Goal: Transaction & Acquisition: Purchase product/service

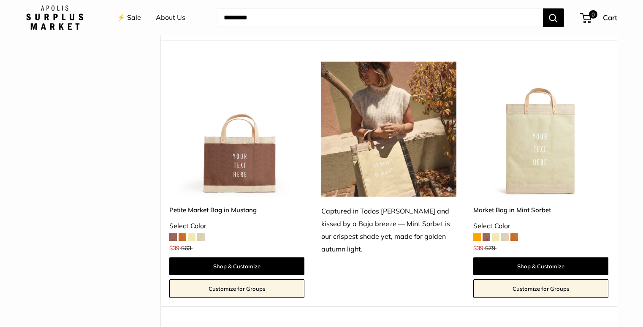
scroll to position [401, 0]
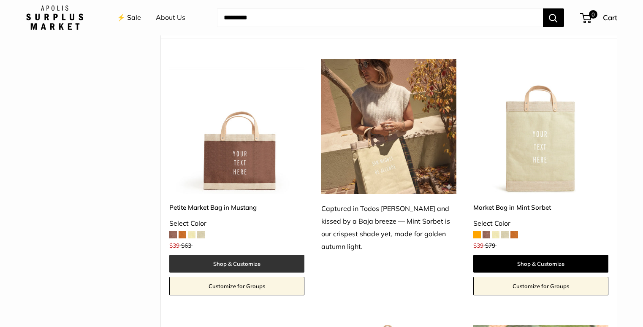
click at [239, 264] on link "Shop & Customize" at bounding box center [236, 264] width 135 height 18
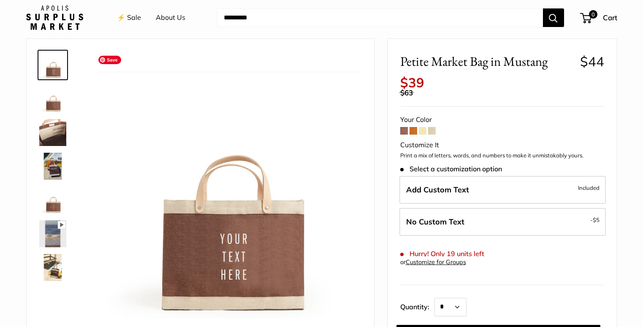
scroll to position [31, 0]
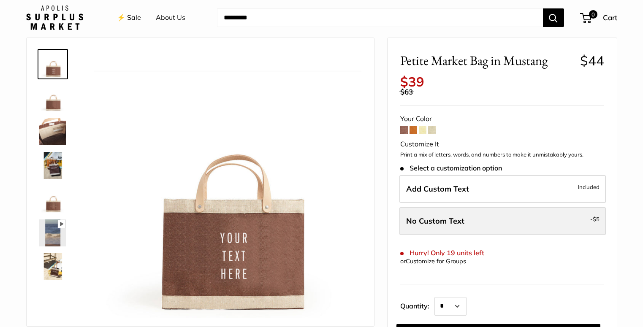
click at [544, 224] on label "No Custom Text - $5" at bounding box center [502, 221] width 206 height 28
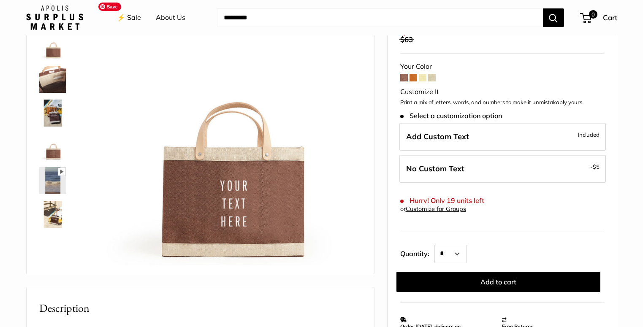
scroll to position [84, 0]
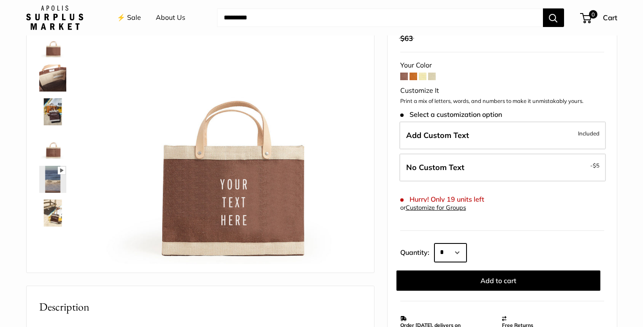
click at [463, 252] on select "* * * * * * * * * *** *** *** *** *** *** *** *** *** *** *** *** *** *** *** *…" at bounding box center [450, 253] width 32 height 19
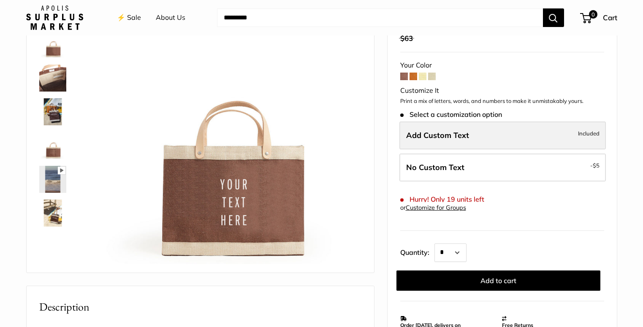
click at [504, 135] on label "Add Custom Text Included" at bounding box center [502, 136] width 206 height 28
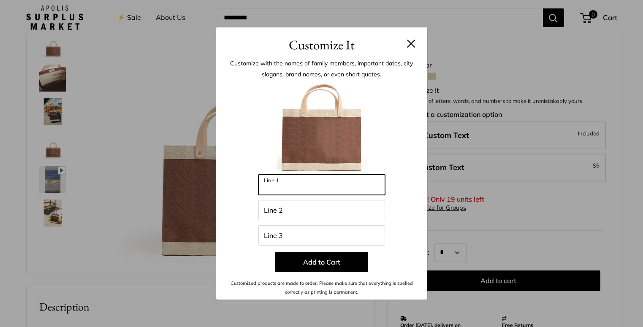
click at [309, 187] on input "Line 1" at bounding box center [321, 185] width 127 height 20
type input "***"
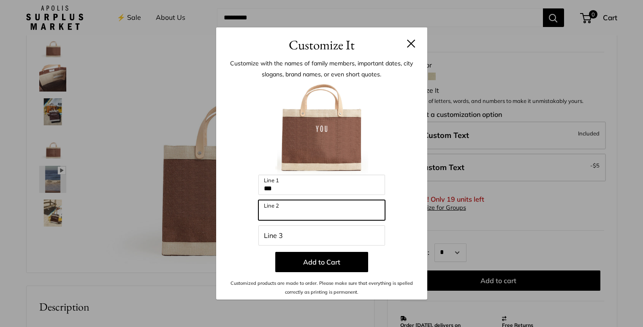
click at [289, 208] on input "Line 2" at bounding box center [321, 210] width 127 height 20
type input "***"
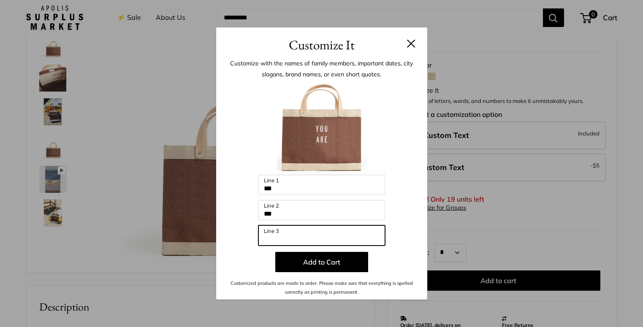
click at [274, 241] on input "Line 3" at bounding box center [321, 235] width 127 height 20
type input "*****"
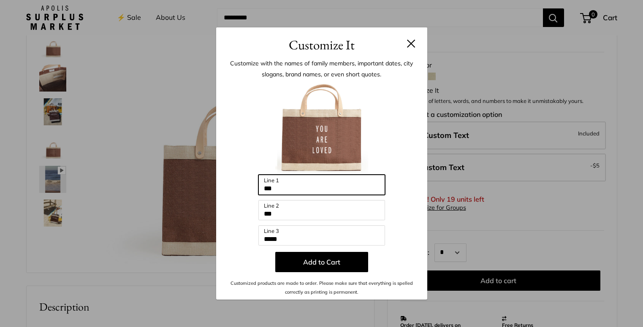
click at [292, 187] on input "***" at bounding box center [321, 185] width 127 height 20
type input "****"
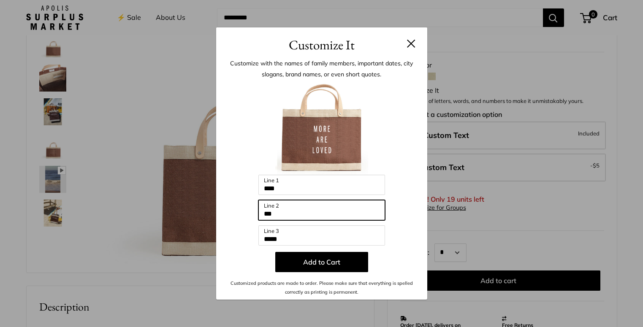
click at [267, 215] on input "***" at bounding box center [321, 210] width 127 height 20
type input "****"
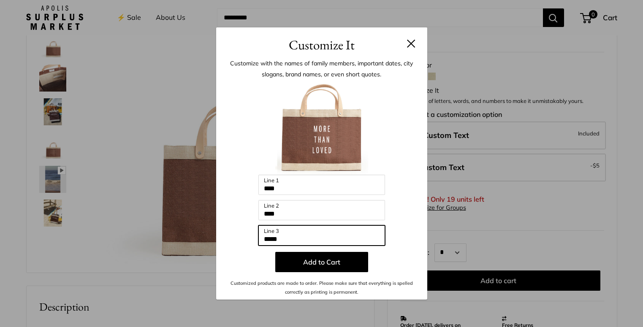
click at [274, 242] on input "*****" at bounding box center [321, 235] width 127 height 20
type input "********"
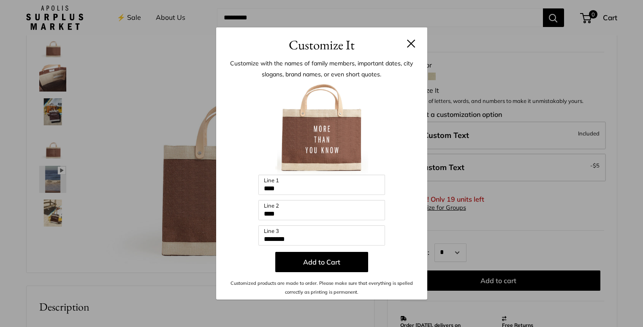
click at [50, 73] on div "Customize It Customize with the names of family members, important dates, city …" at bounding box center [321, 163] width 643 height 327
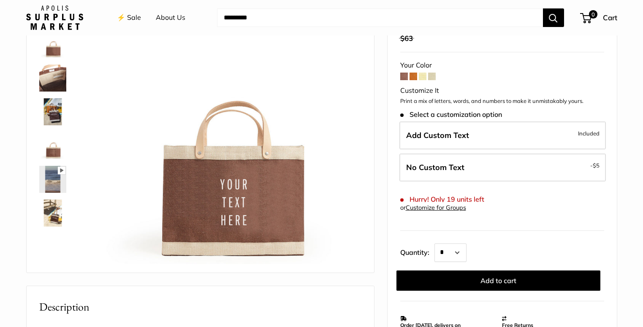
click at [50, 73] on img at bounding box center [52, 78] width 27 height 27
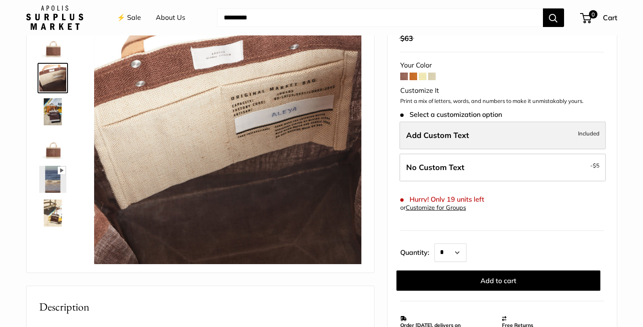
click at [509, 134] on label "Add Custom Text Included" at bounding box center [502, 136] width 206 height 28
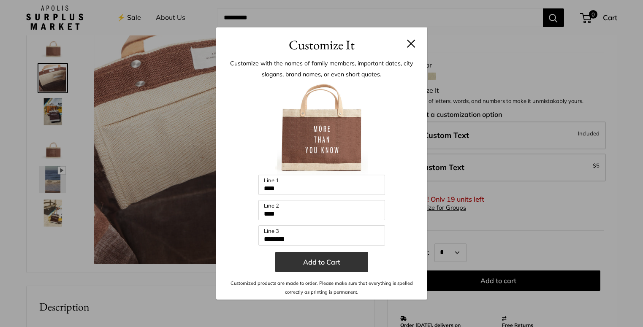
click at [328, 264] on button "Add to Cart" at bounding box center [321, 262] width 93 height 20
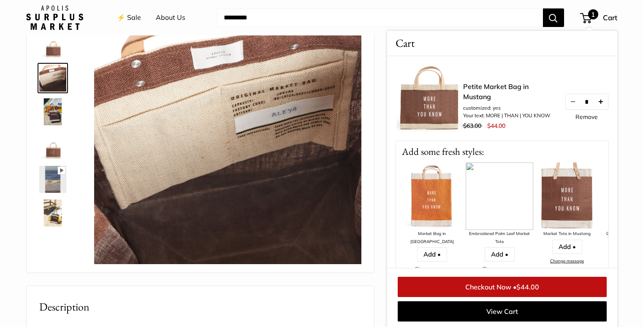
click at [600, 103] on button "Increase quantity by 1" at bounding box center [600, 101] width 14 height 15
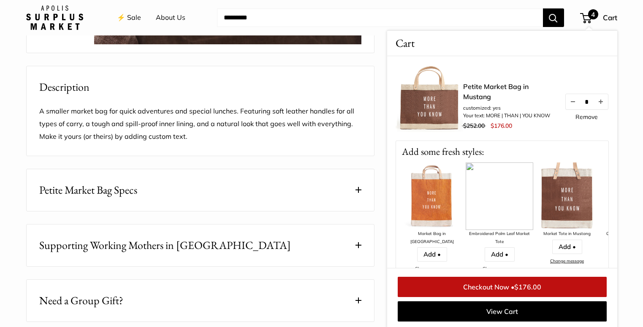
scroll to position [0, 0]
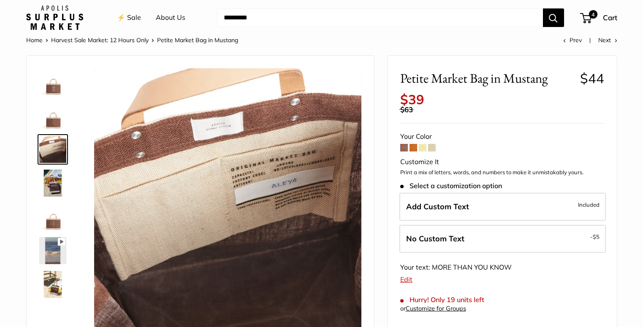
click at [90, 40] on link "Harvest Sale Market: 12 Hours Only" at bounding box center [100, 40] width 98 height 8
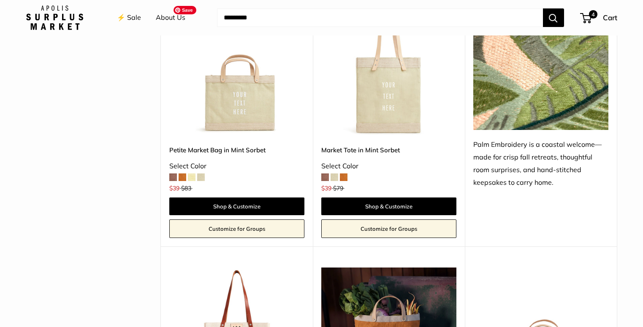
scroll to position [726, 0]
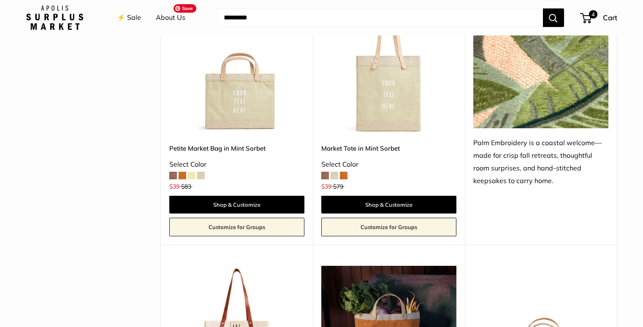
click at [0, 0] on img at bounding box center [0, 0] width 0 height 0
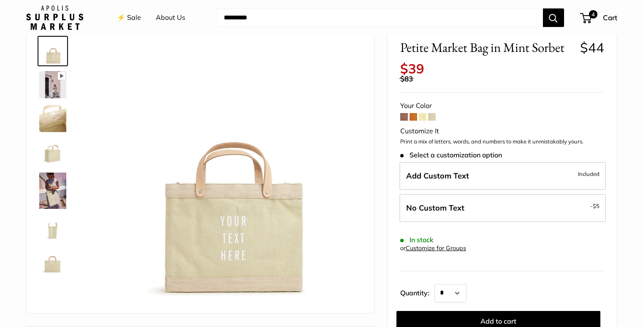
scroll to position [42, 0]
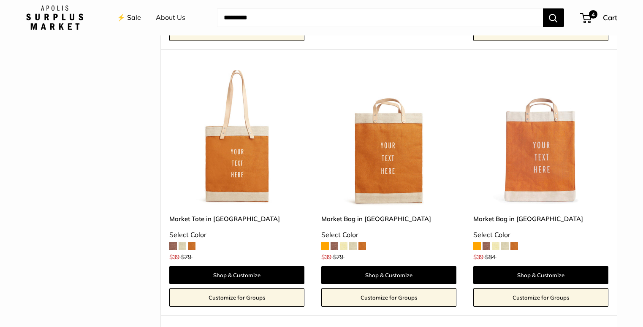
scroll to position [1195, 0]
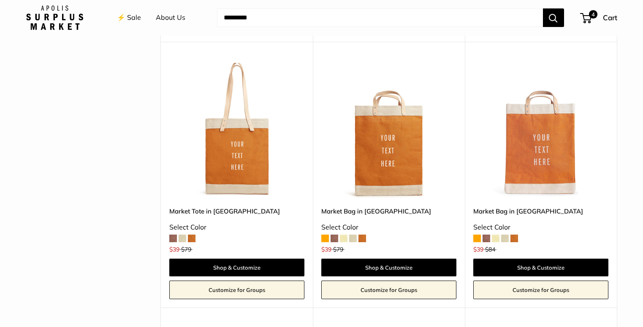
click at [354, 239] on span at bounding box center [353, 239] width 8 height 8
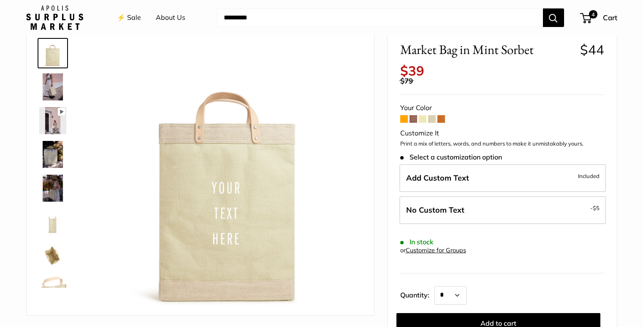
scroll to position [44, 0]
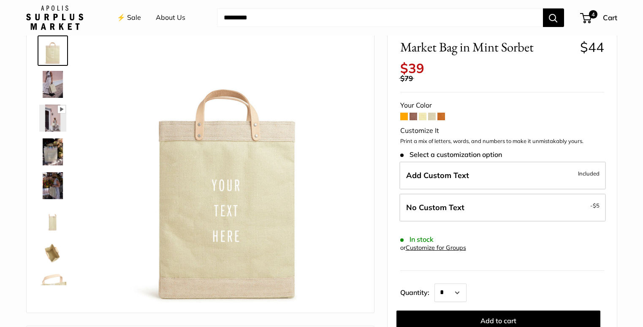
click at [424, 118] on span at bounding box center [423, 117] width 8 height 8
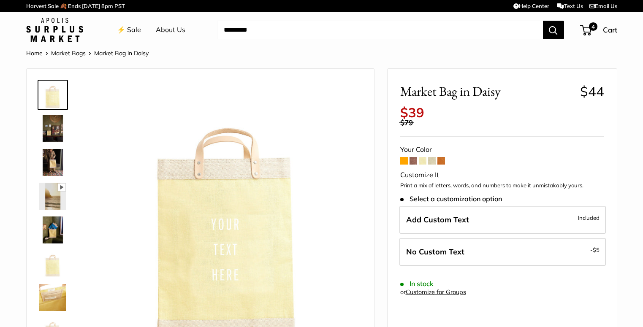
click at [412, 161] on span at bounding box center [414, 161] width 8 height 8
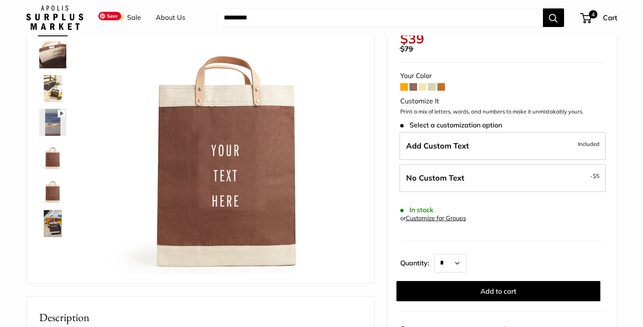
scroll to position [75, 0]
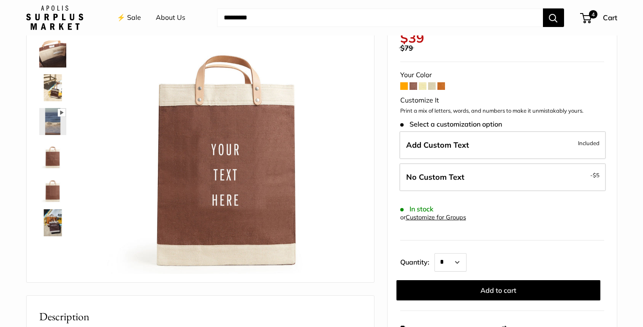
click at [52, 92] on img at bounding box center [52, 87] width 27 height 27
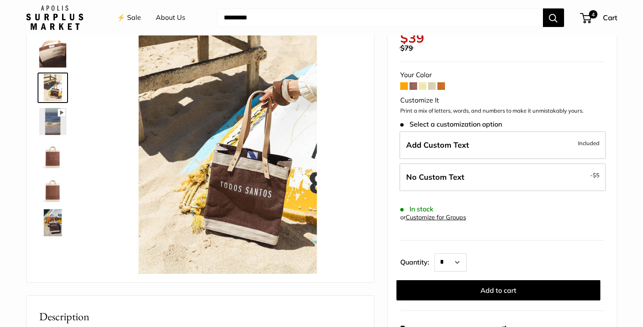
click at [55, 158] on img at bounding box center [52, 155] width 27 height 27
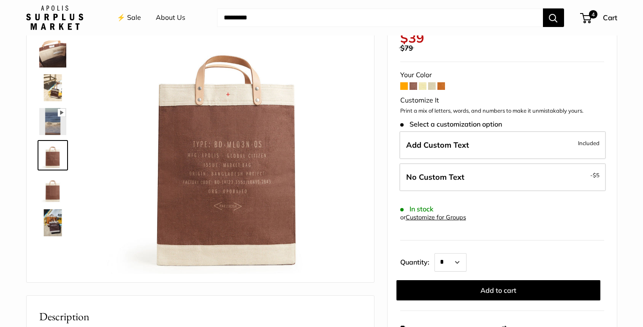
click at [56, 85] on img at bounding box center [52, 87] width 27 height 27
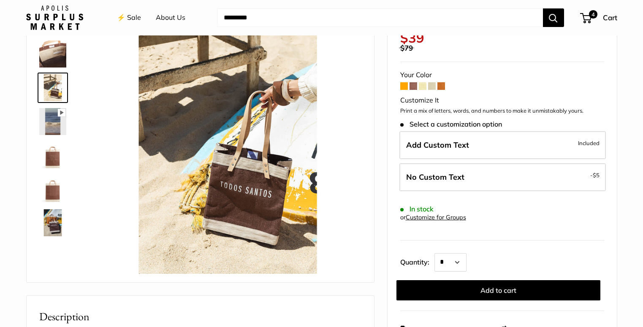
click at [55, 223] on img at bounding box center [52, 222] width 27 height 27
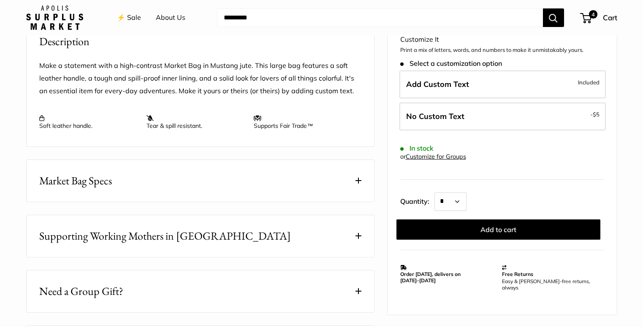
scroll to position [361, 0]
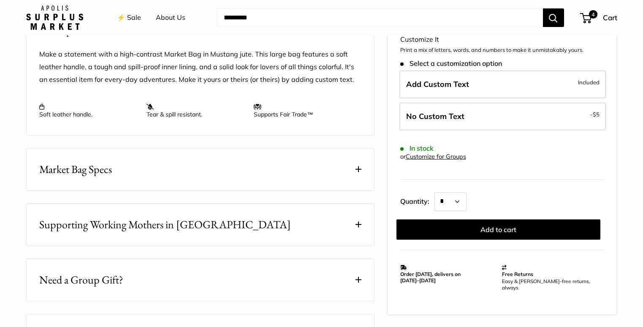
click at [345, 173] on button "Market Bag Specs" at bounding box center [200, 170] width 347 height 42
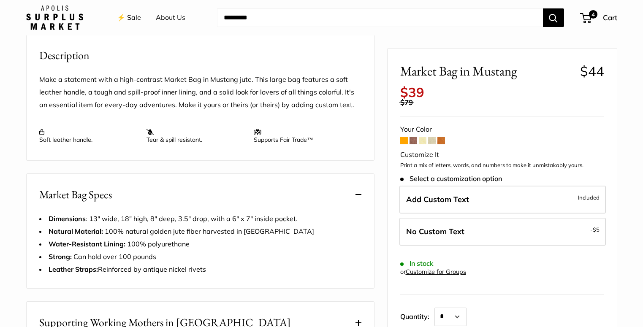
scroll to position [335, 0]
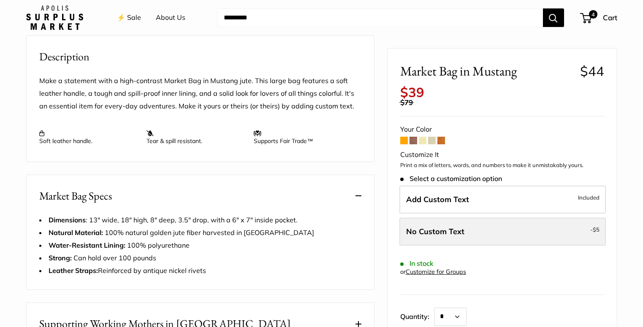
click at [502, 238] on label "No Custom Text - $5" at bounding box center [502, 232] width 206 height 28
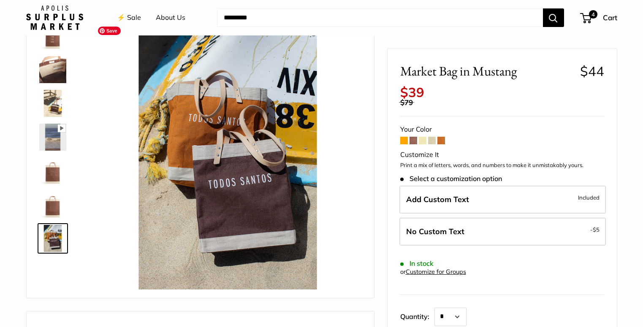
scroll to position [57, 0]
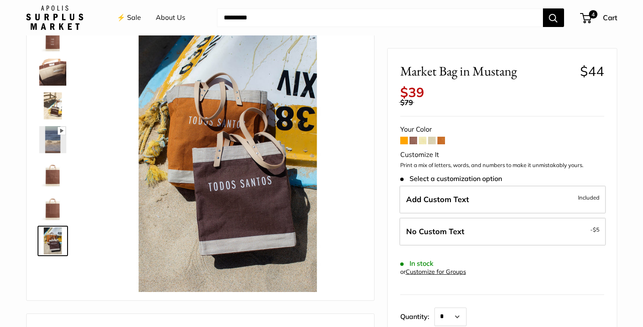
click at [54, 207] on img at bounding box center [52, 207] width 27 height 27
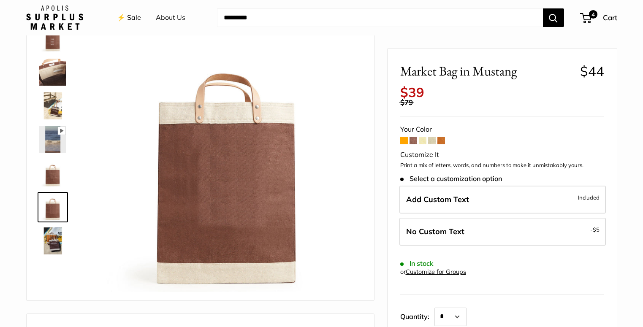
click at [55, 171] on img at bounding box center [52, 173] width 27 height 27
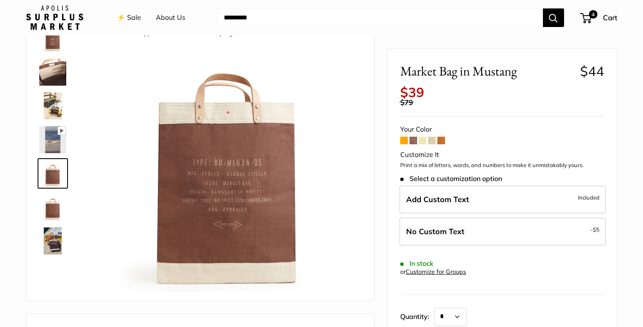
click at [50, 100] on img at bounding box center [52, 105] width 27 height 27
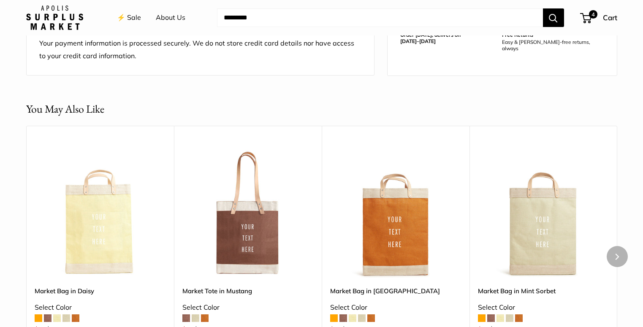
scroll to position [774, 0]
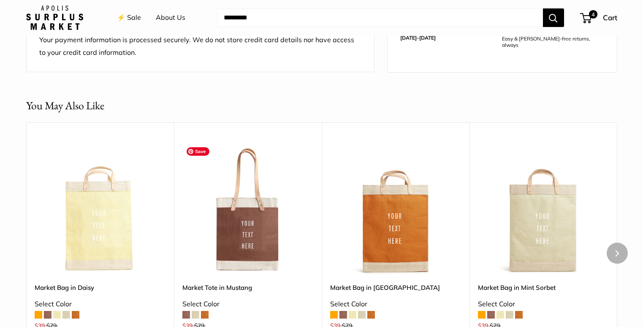
click at [0, 0] on img at bounding box center [0, 0] width 0 height 0
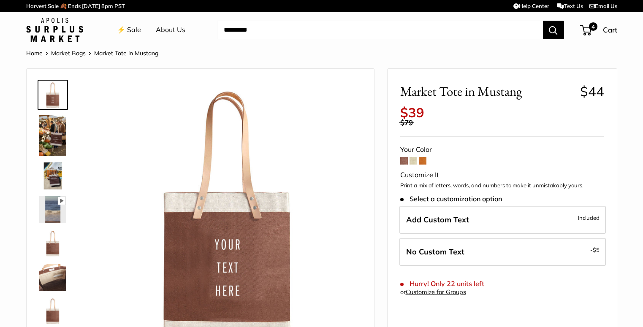
click at [58, 122] on img at bounding box center [52, 135] width 27 height 41
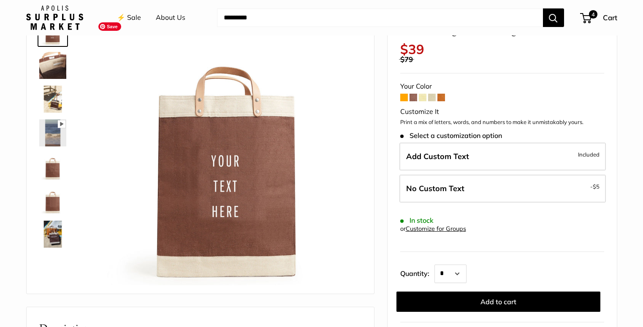
scroll to position [66, 0]
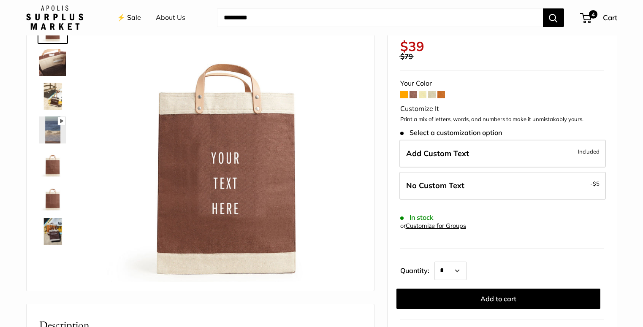
click at [54, 231] on img at bounding box center [52, 231] width 27 height 27
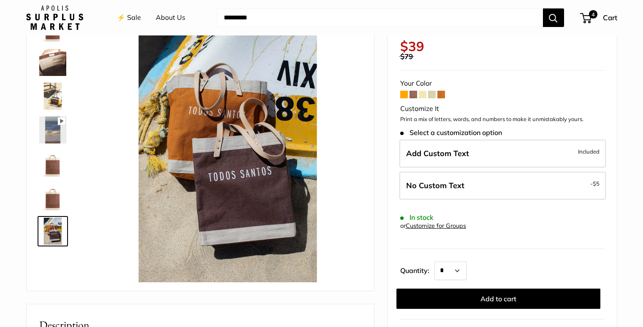
click at [56, 163] on img at bounding box center [52, 163] width 27 height 27
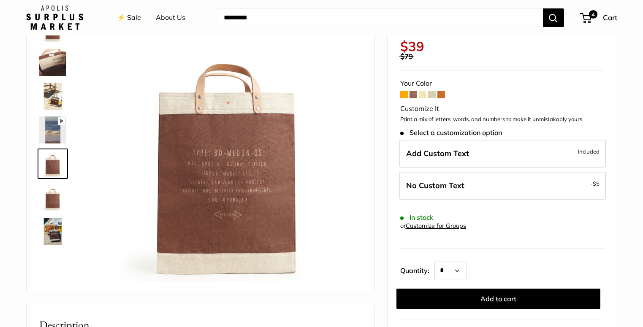
click at [55, 133] on img at bounding box center [52, 130] width 27 height 27
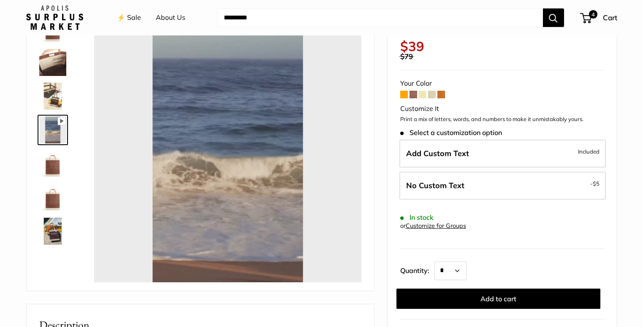
type input "*"
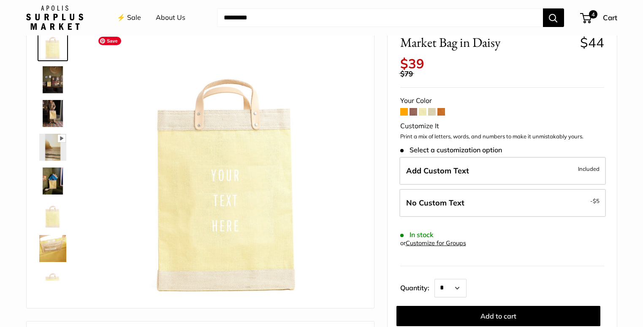
scroll to position [54, 0]
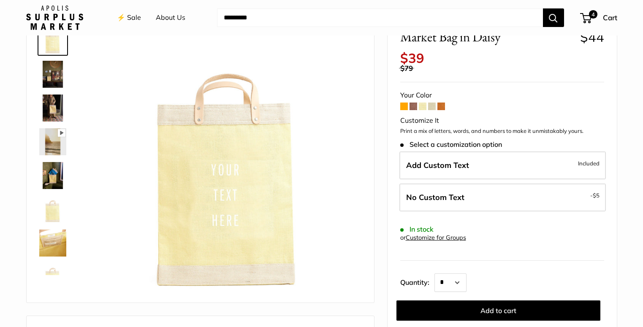
click at [412, 106] on span at bounding box center [414, 107] width 8 height 8
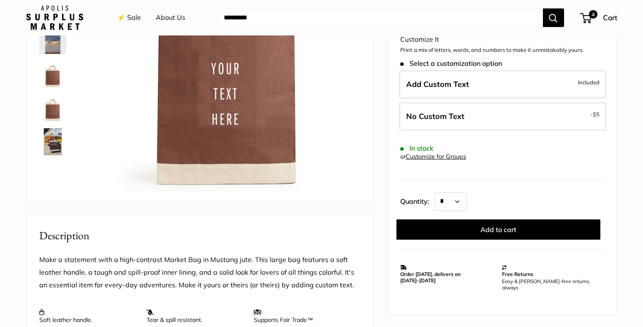
scroll to position [158, 0]
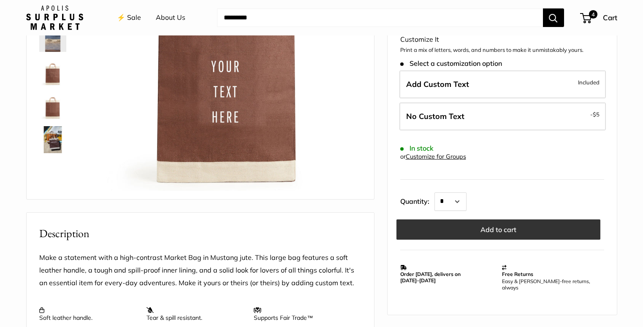
click at [491, 230] on button "Add to cart" at bounding box center [498, 230] width 204 height 20
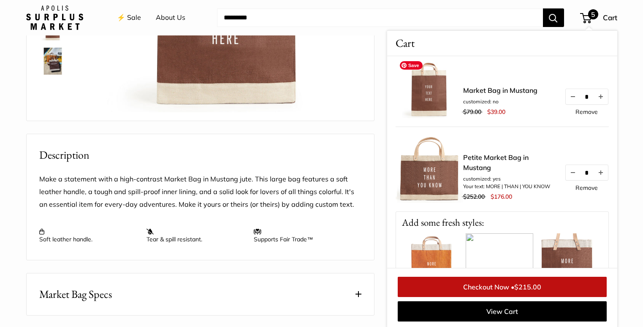
scroll to position [0, 0]
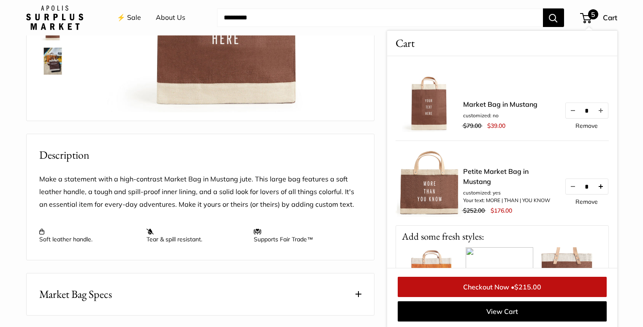
click at [601, 188] on button "Increase quantity by 1" at bounding box center [600, 186] width 14 height 15
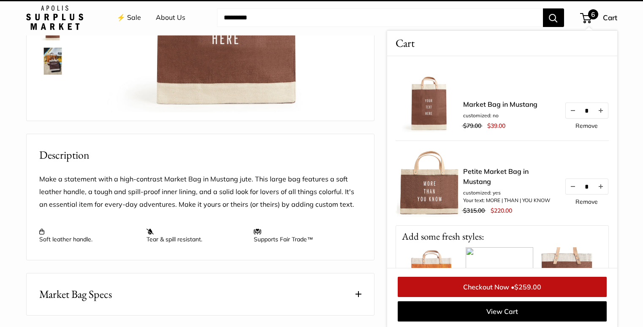
click at [601, 188] on button "Increase quantity by 1" at bounding box center [600, 186] width 14 height 15
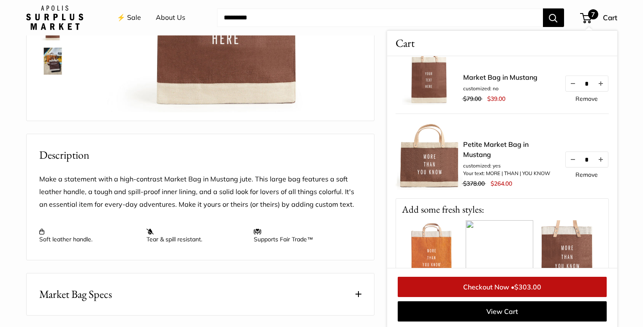
scroll to position [41, 0]
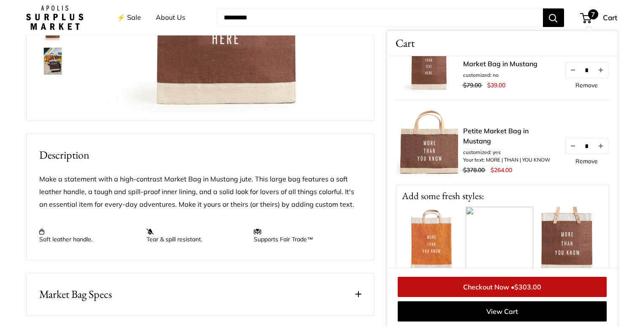
click at [494, 287] on link "Checkout Now • $303.00" at bounding box center [502, 287] width 209 height 20
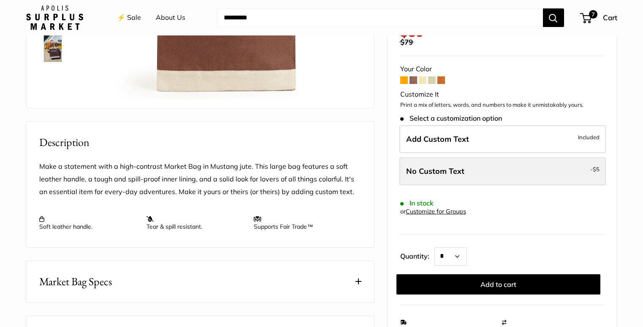
scroll to position [244, 0]
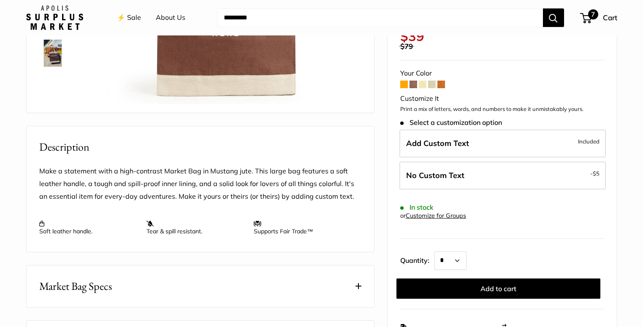
click at [587, 21] on span "7" at bounding box center [585, 18] width 11 height 10
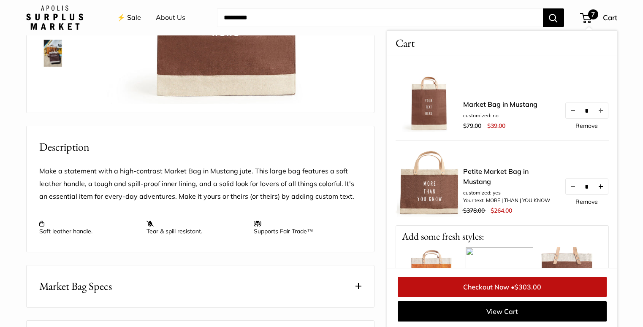
click at [602, 188] on button "Increase quantity by 1" at bounding box center [600, 186] width 14 height 15
click at [513, 287] on link "Checkout Now • $347.00" at bounding box center [502, 287] width 209 height 20
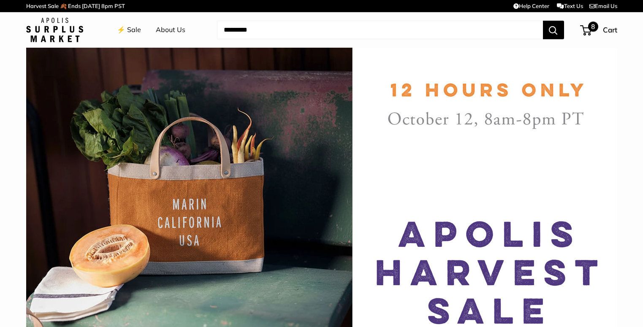
click at [592, 28] on span "8" at bounding box center [593, 27] width 10 height 10
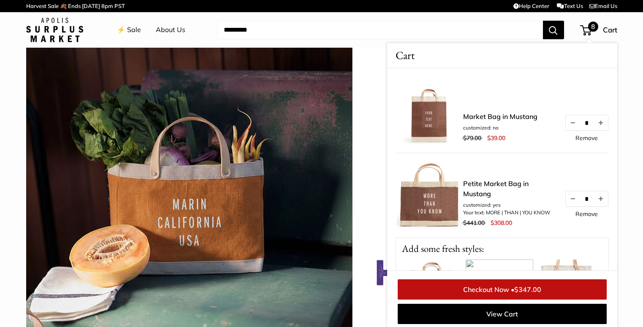
click at [492, 293] on link "Checkout Now • $347.00" at bounding box center [502, 289] width 209 height 20
